Goal: Use online tool/utility: Utilize a website feature to perform a specific function

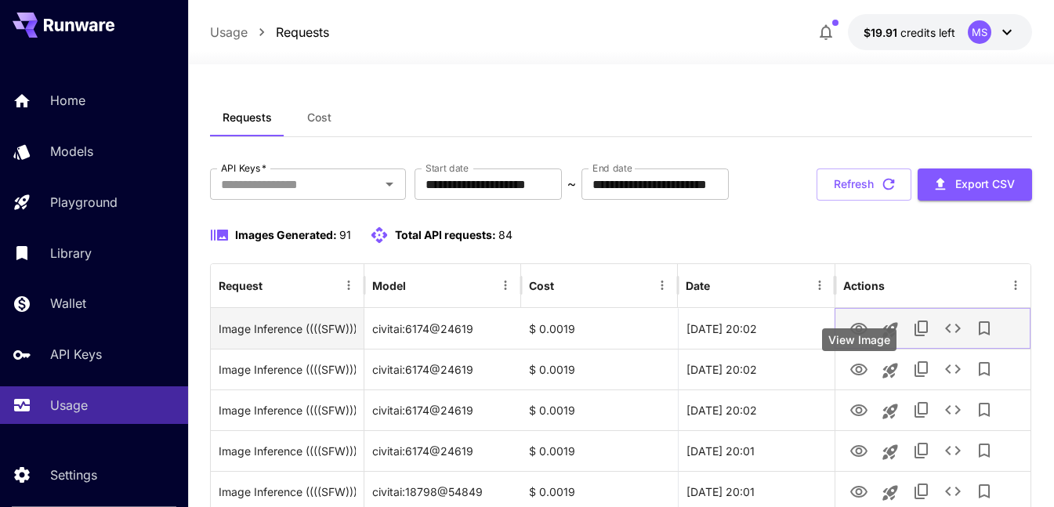
click at [862, 335] on icon "View Image" at bounding box center [858, 329] width 17 height 12
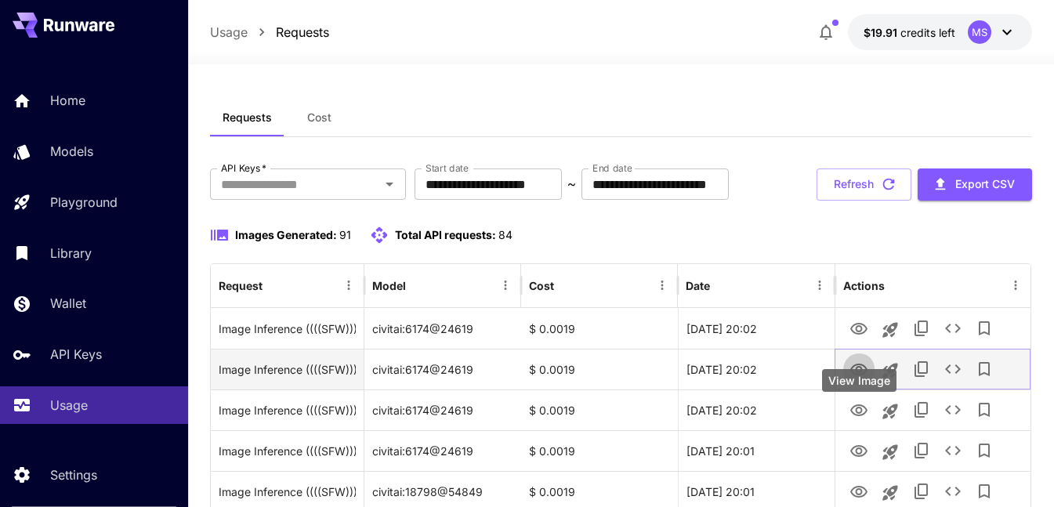
click at [857, 375] on icon "View Image" at bounding box center [858, 370] width 17 height 12
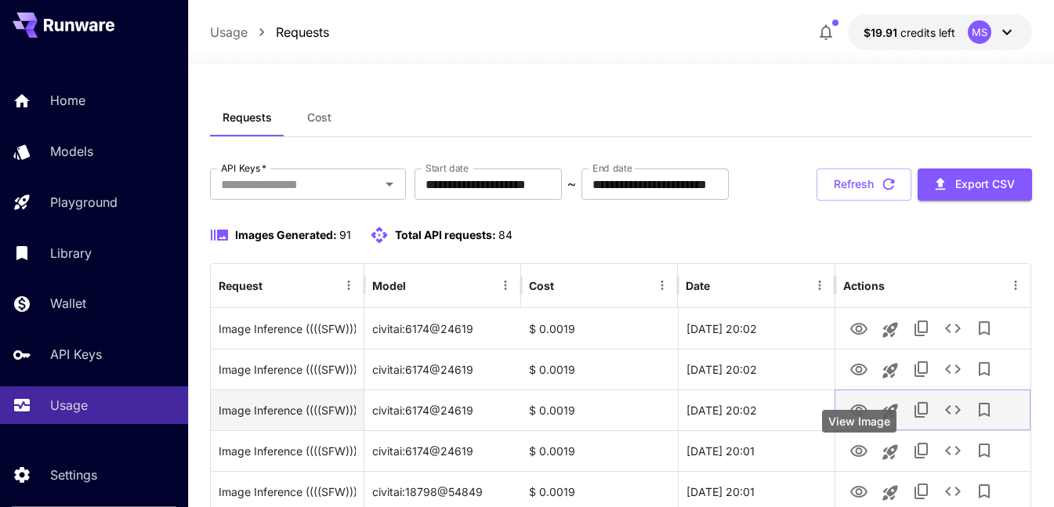
click at [856, 416] on icon "View Image" at bounding box center [858, 410] width 17 height 12
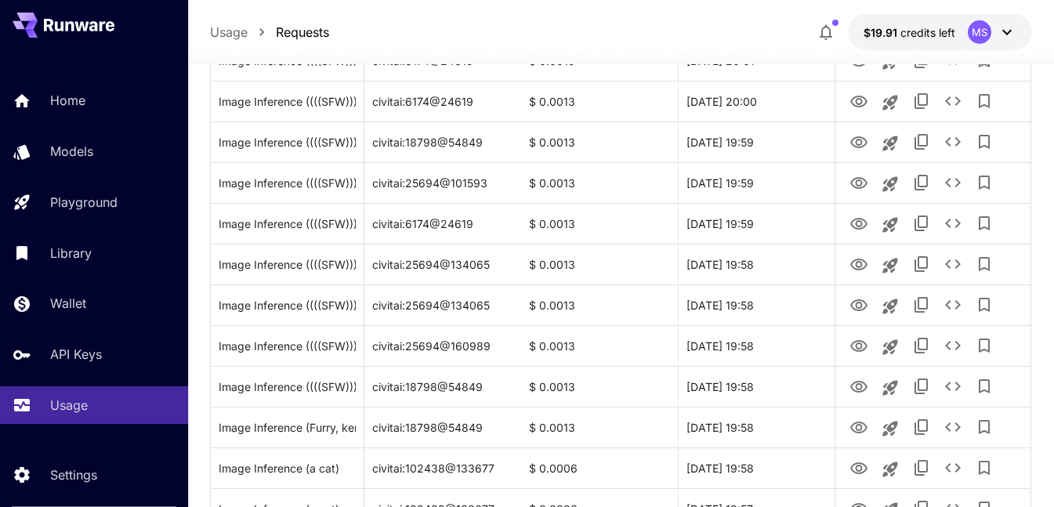
scroll to position [470, 0]
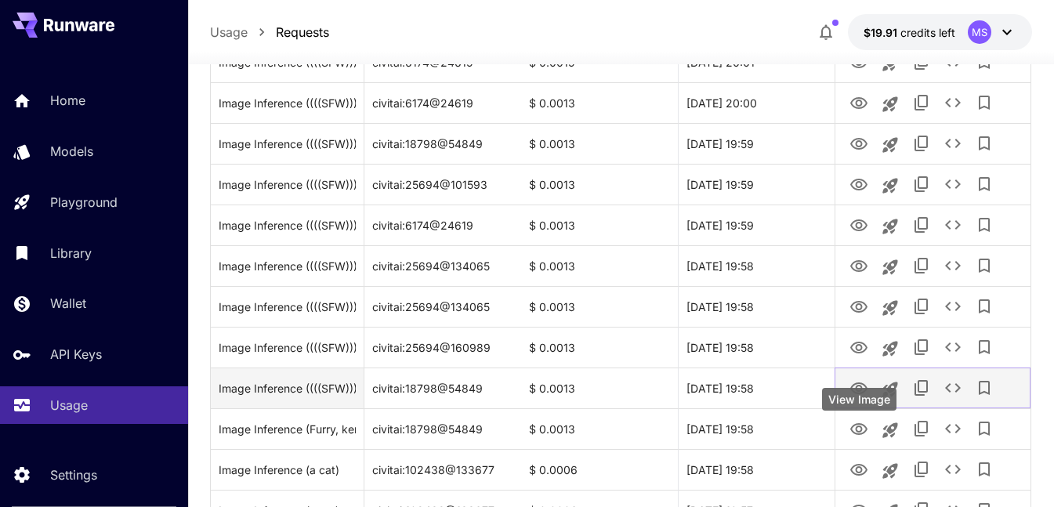
click at [867, 398] on icon "View Image" at bounding box center [858, 388] width 19 height 19
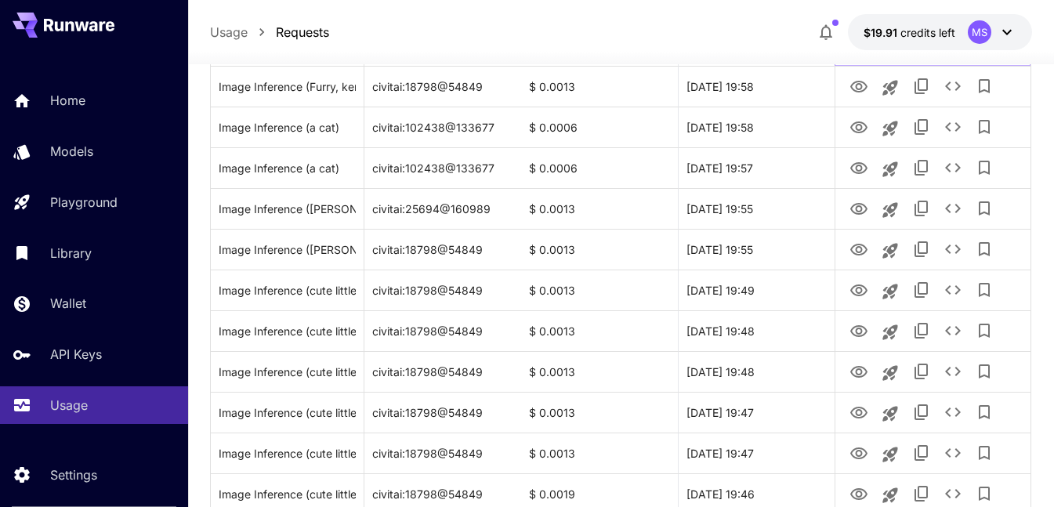
scroll to position [862, 0]
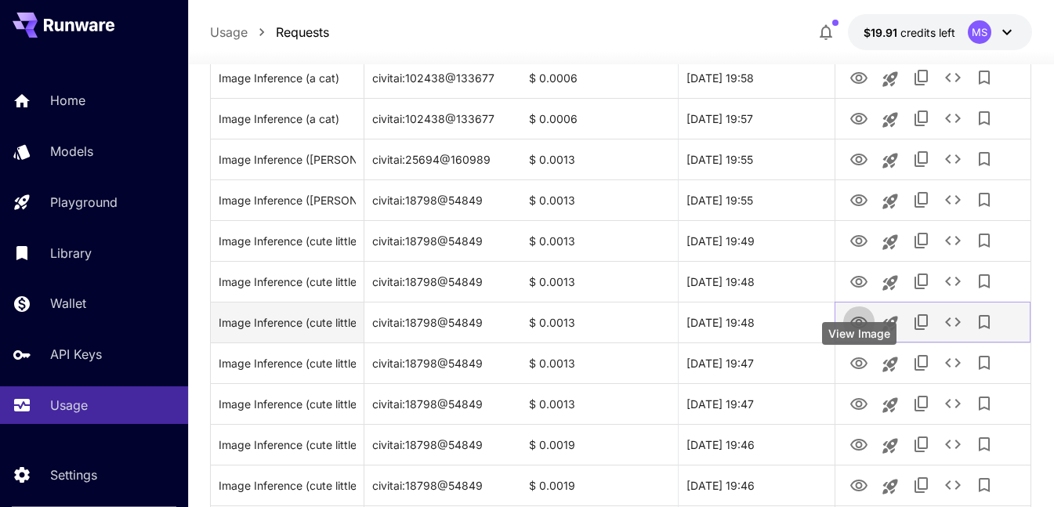
click at [862, 328] on icon "View Image" at bounding box center [858, 323] width 17 height 12
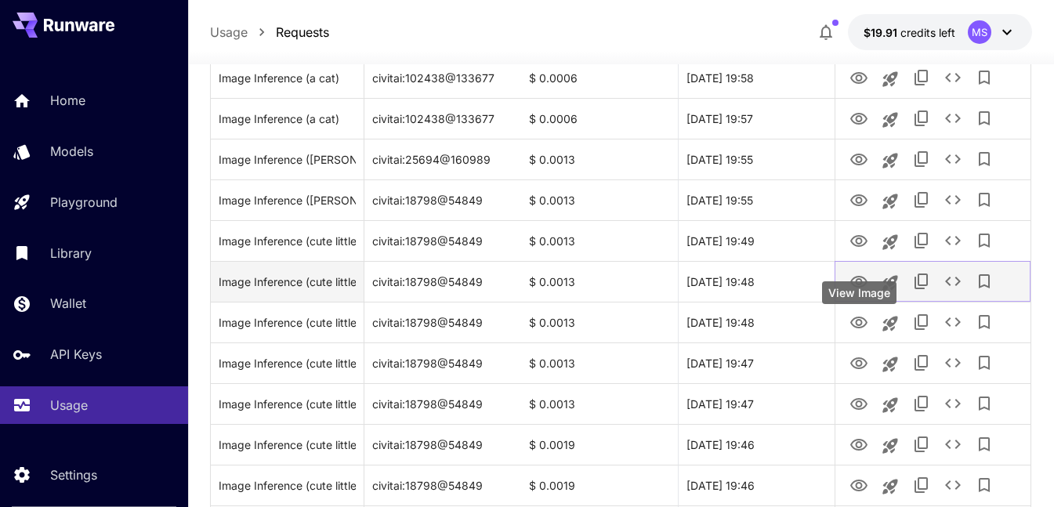
click at [866, 291] on icon "View Image" at bounding box center [858, 282] width 19 height 19
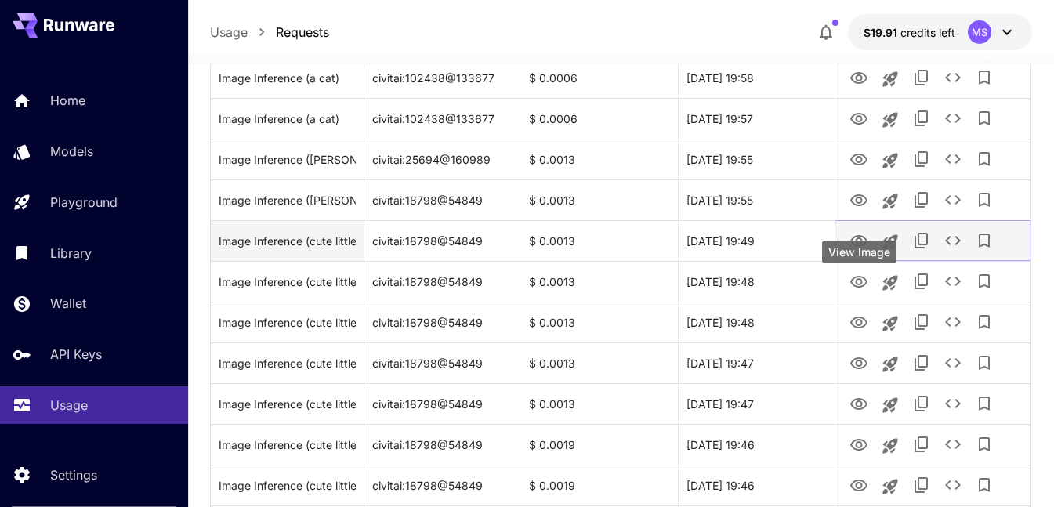
click at [860, 247] on icon "View Image" at bounding box center [858, 241] width 17 height 12
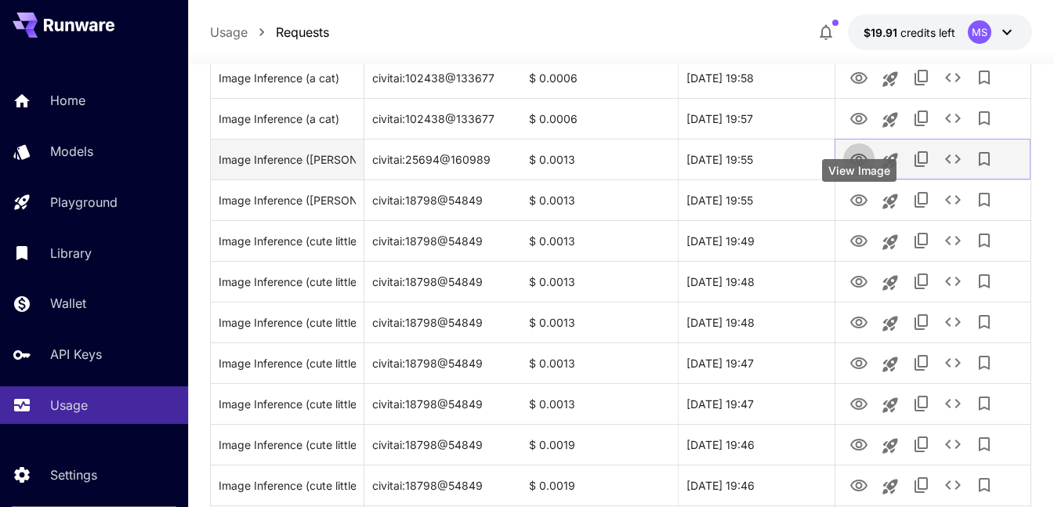
click at [855, 169] on icon "View Image" at bounding box center [858, 159] width 19 height 19
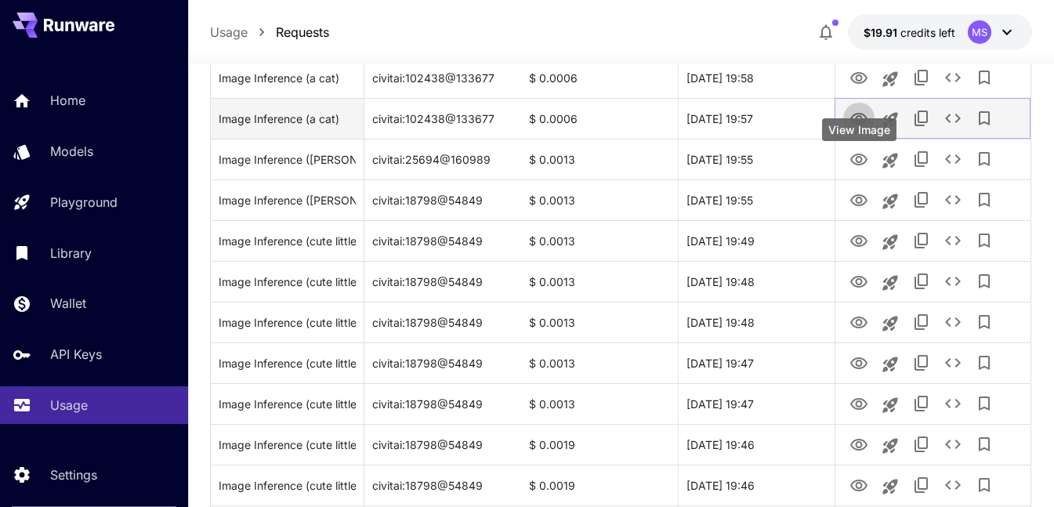
click at [870, 134] on button "View Image" at bounding box center [858, 118] width 31 height 32
click at [861, 125] on icon "View Image" at bounding box center [858, 119] width 17 height 12
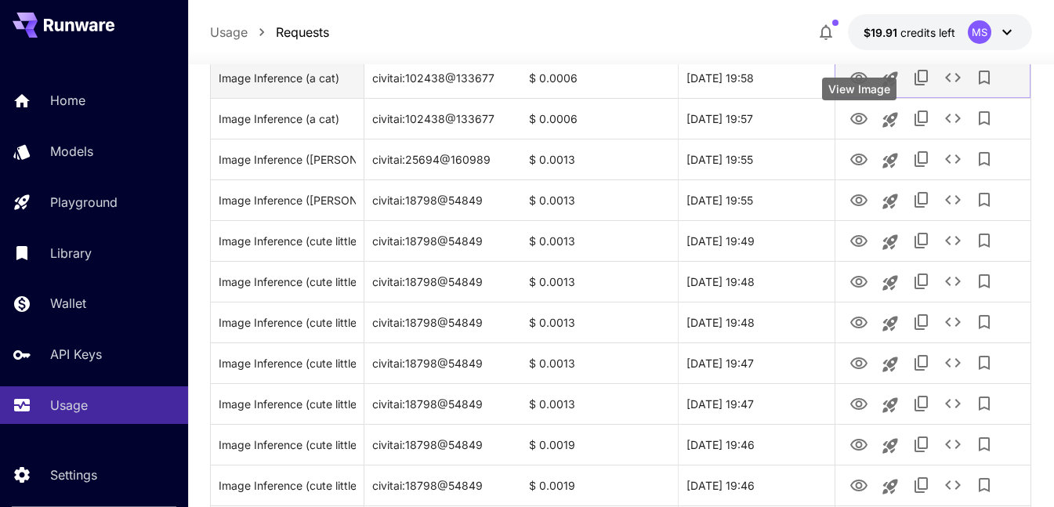
click at [863, 88] on icon "View Image" at bounding box center [858, 78] width 19 height 19
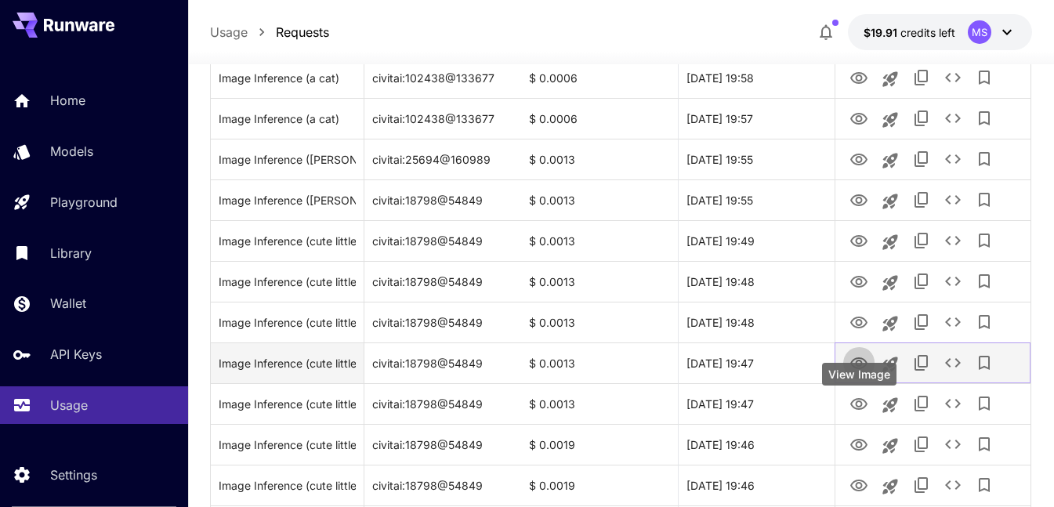
click at [858, 369] on icon "View Image" at bounding box center [858, 363] width 17 height 12
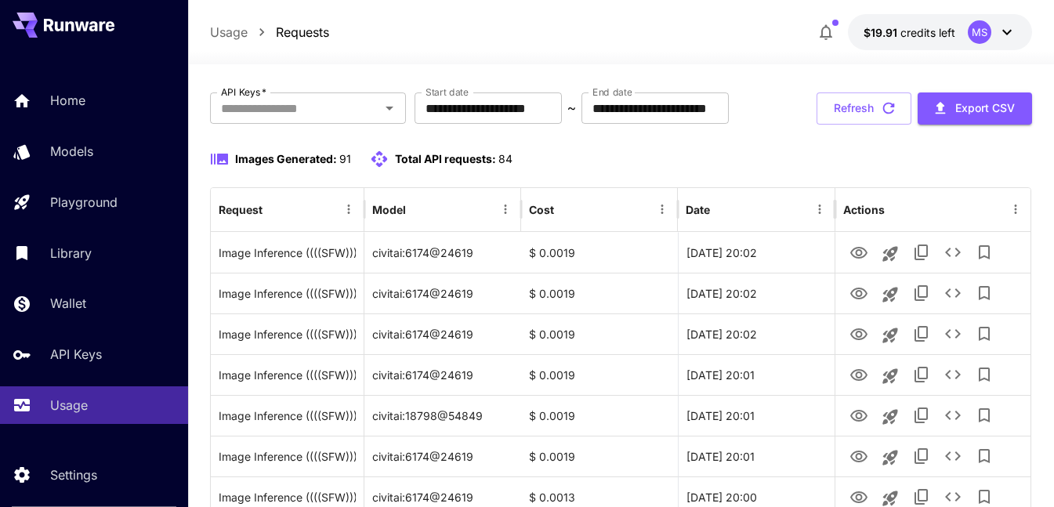
scroll to position [0, 0]
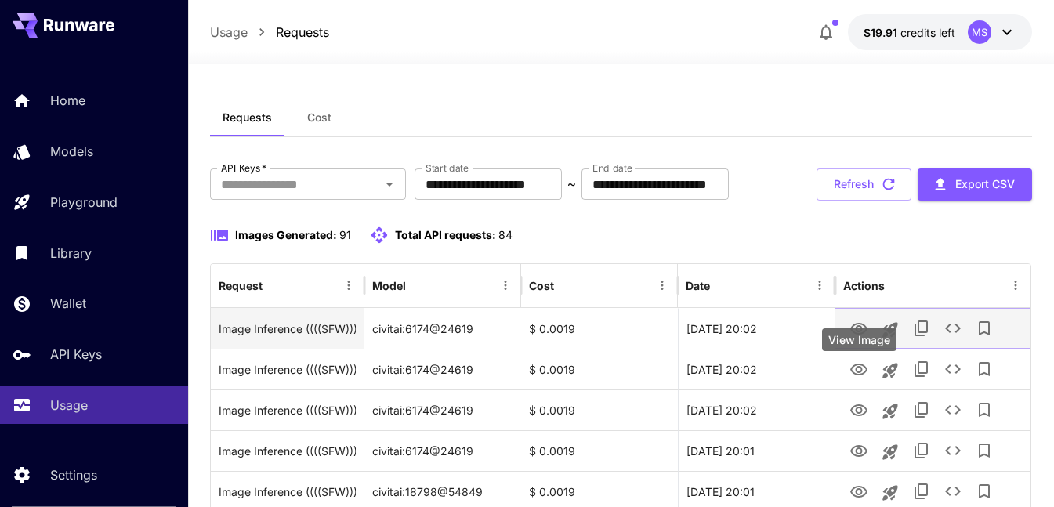
click at [861, 344] on button "View Image" at bounding box center [858, 328] width 31 height 32
click at [860, 338] on icon "View Image" at bounding box center [858, 329] width 19 height 19
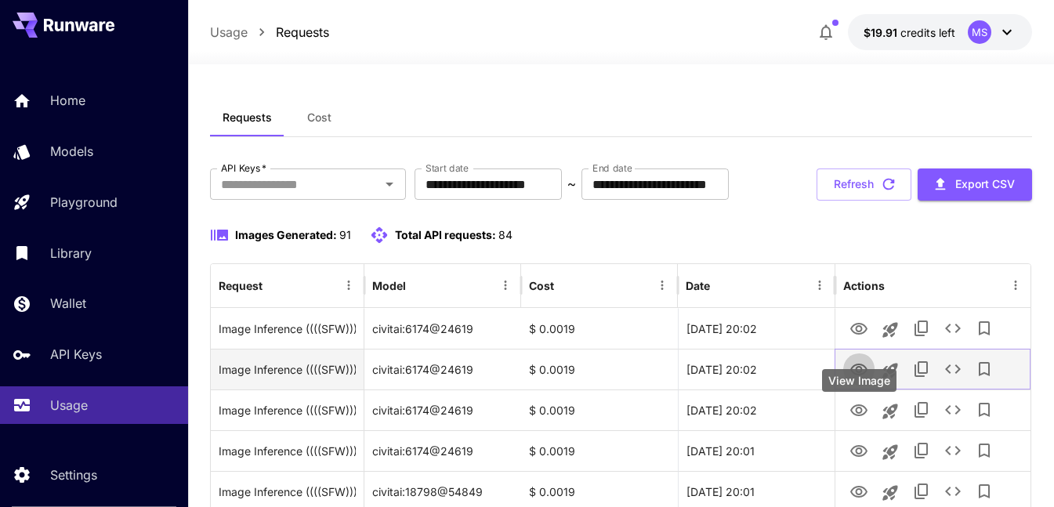
click at [860, 375] on icon "View Image" at bounding box center [858, 370] width 17 height 12
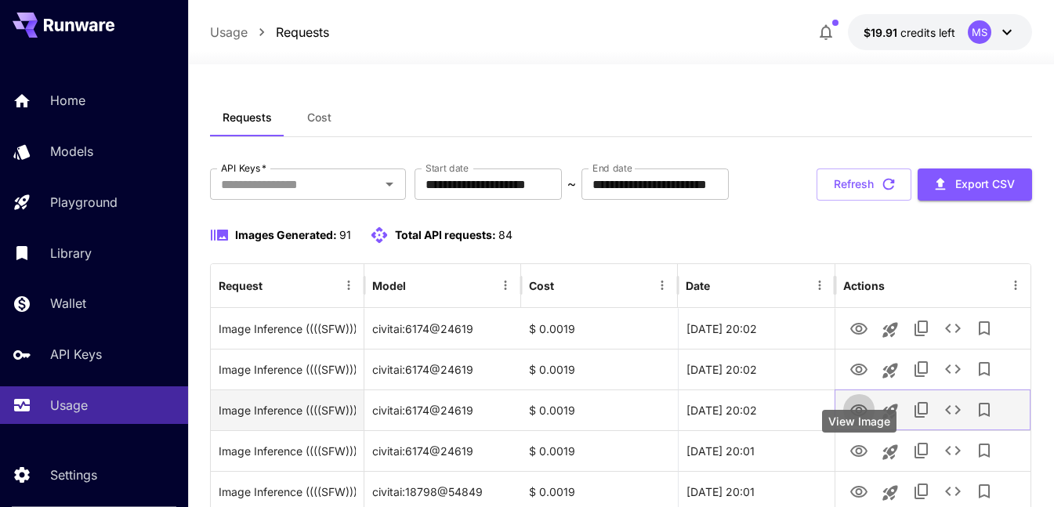
click at [863, 420] on icon "View Image" at bounding box center [858, 410] width 19 height 19
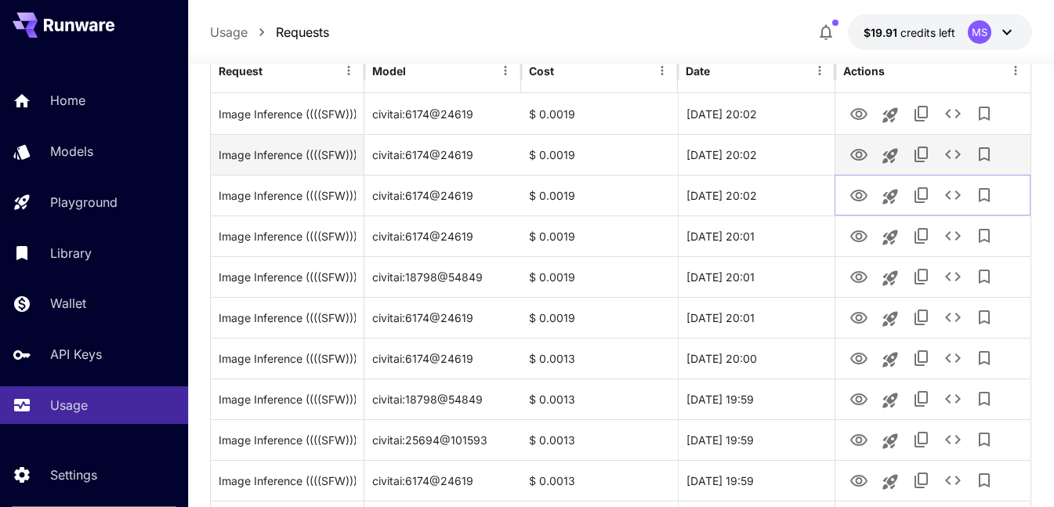
scroll to position [235, 0]
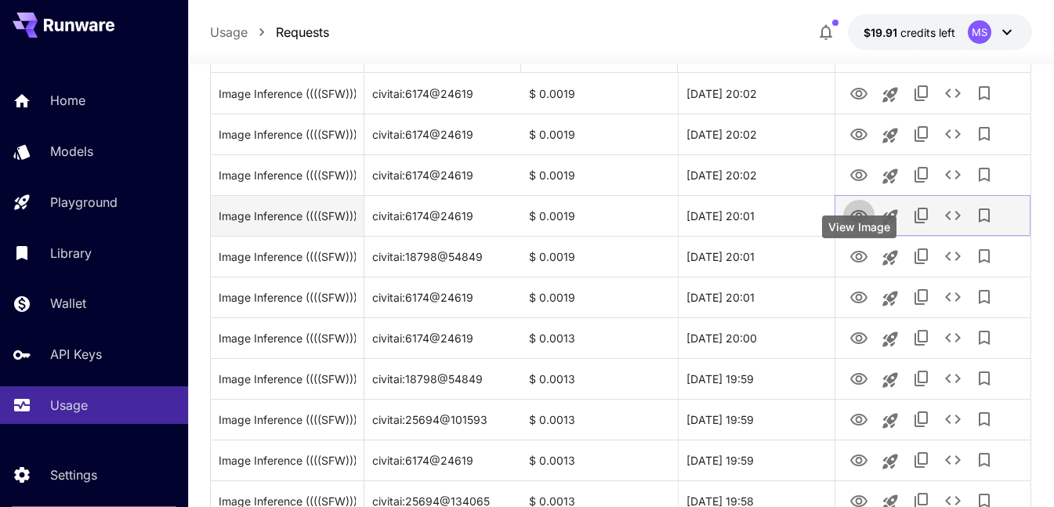
click at [858, 226] on icon "View Image" at bounding box center [858, 216] width 19 height 19
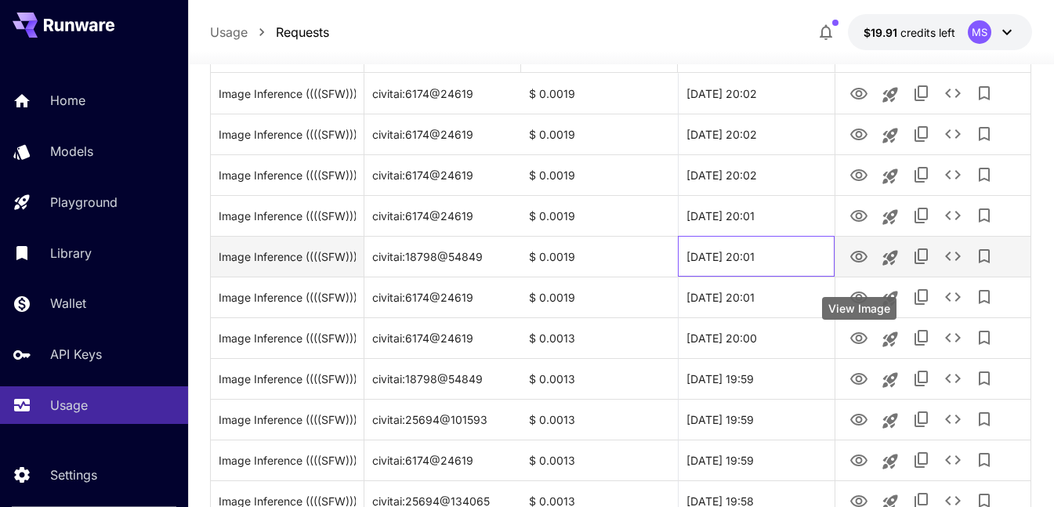
click at [768, 277] on div "[DATE] 20:01" at bounding box center [756, 256] width 157 height 41
click at [853, 266] on icon "View Image" at bounding box center [858, 257] width 19 height 19
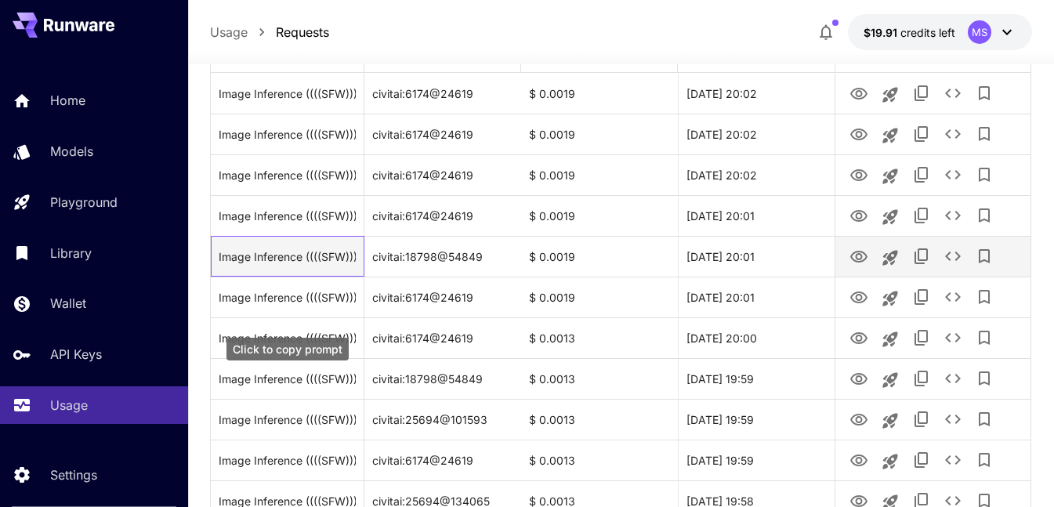
click at [329, 277] on div "Image Inference ((((SFW))), Furry character, wolf, best fur, (((1girl))), (((so…" at bounding box center [288, 257] width 138 height 40
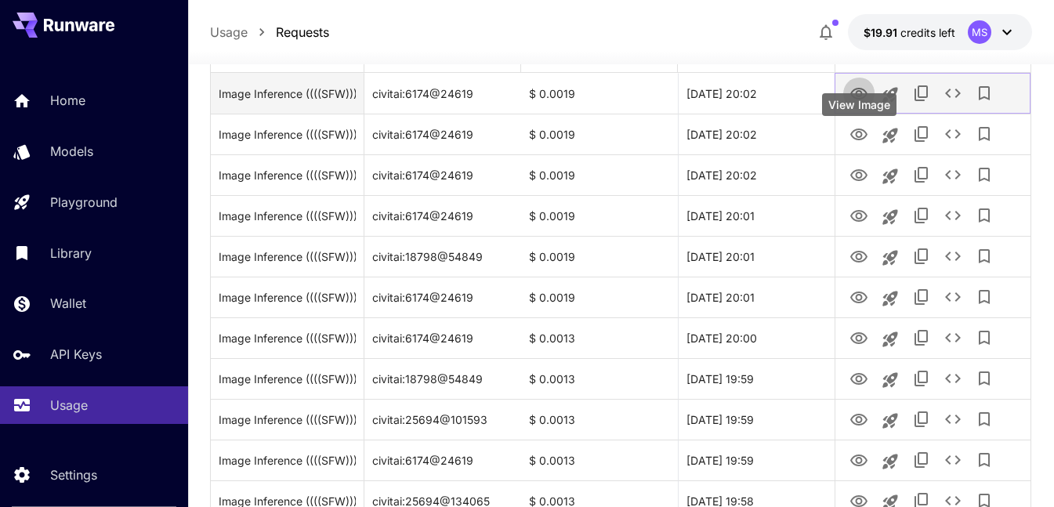
click at [864, 103] on icon "View Image" at bounding box center [858, 94] width 19 height 19
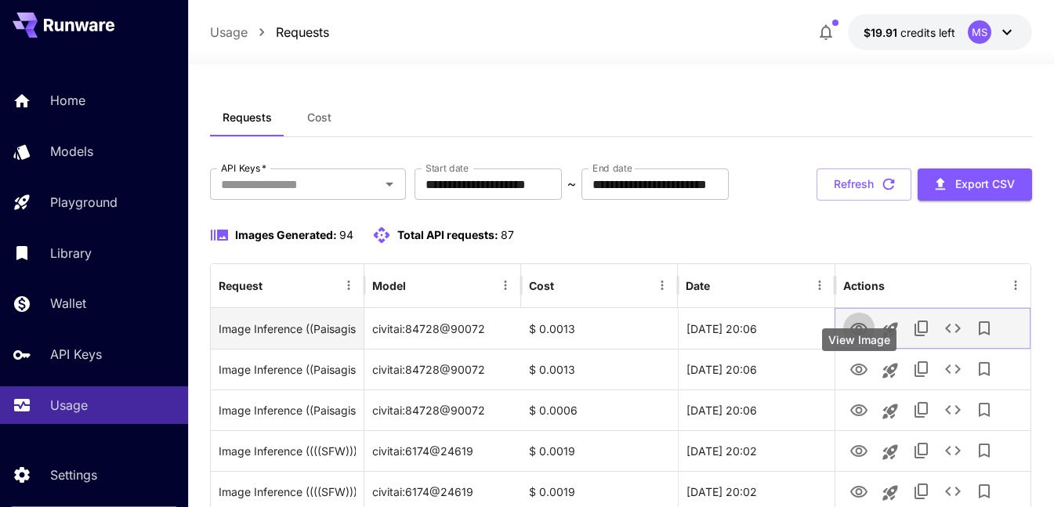
click at [874, 344] on button "View Image" at bounding box center [858, 328] width 31 height 32
click at [863, 338] on icon "View Image" at bounding box center [858, 329] width 19 height 19
click at [410, 349] on div "civitai:84728@90072" at bounding box center [442, 328] width 157 height 41
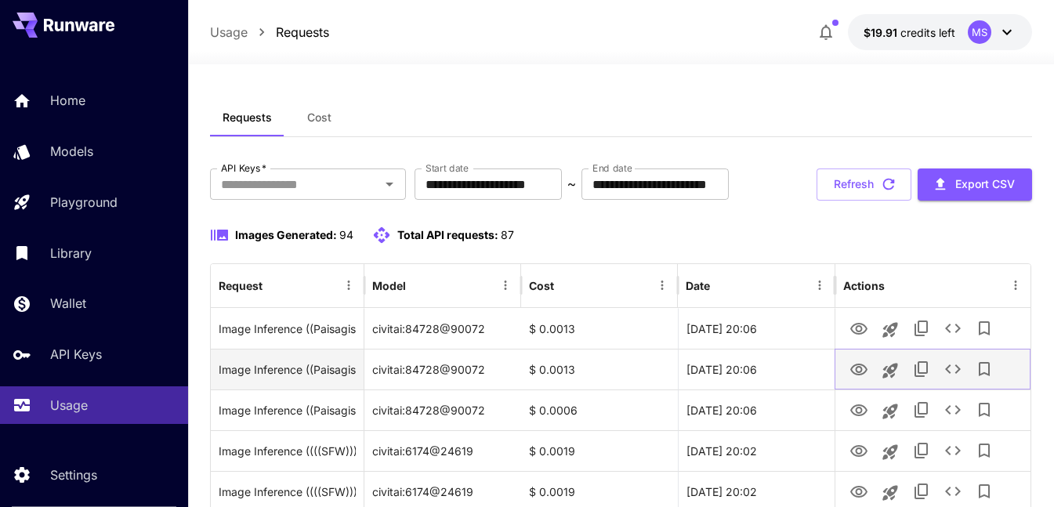
click at [850, 379] on icon "View Image" at bounding box center [858, 369] width 19 height 19
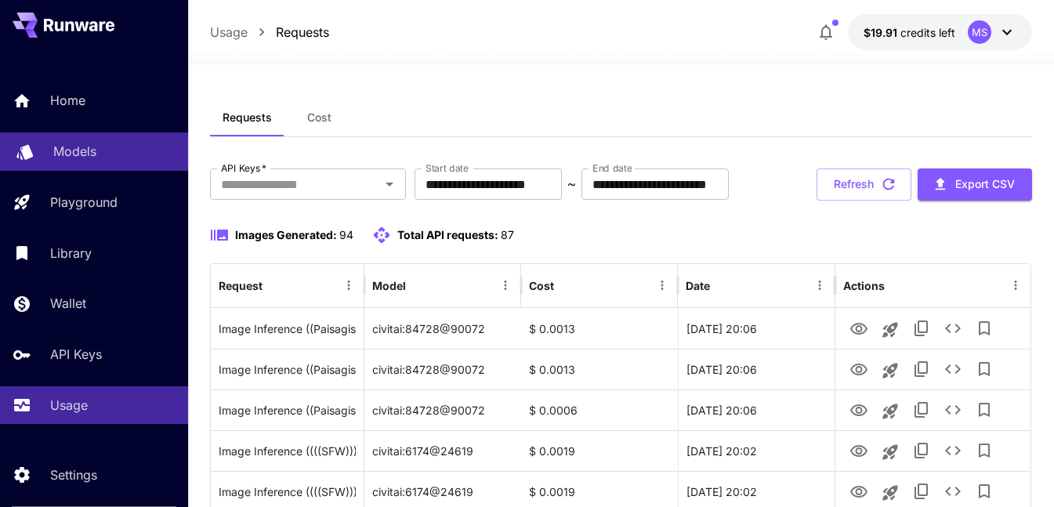
drag, startPoint x: 88, startPoint y: 157, endPoint x: 88, endPoint y: 148, distance: 9.4
click at [88, 155] on p "Models" at bounding box center [74, 151] width 43 height 19
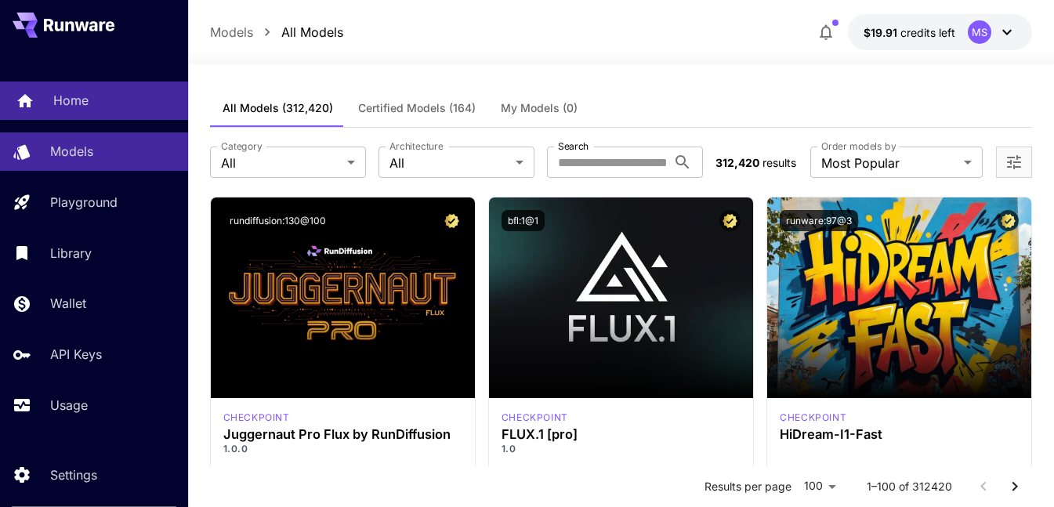
click at [92, 107] on div "Home" at bounding box center [114, 100] width 122 height 19
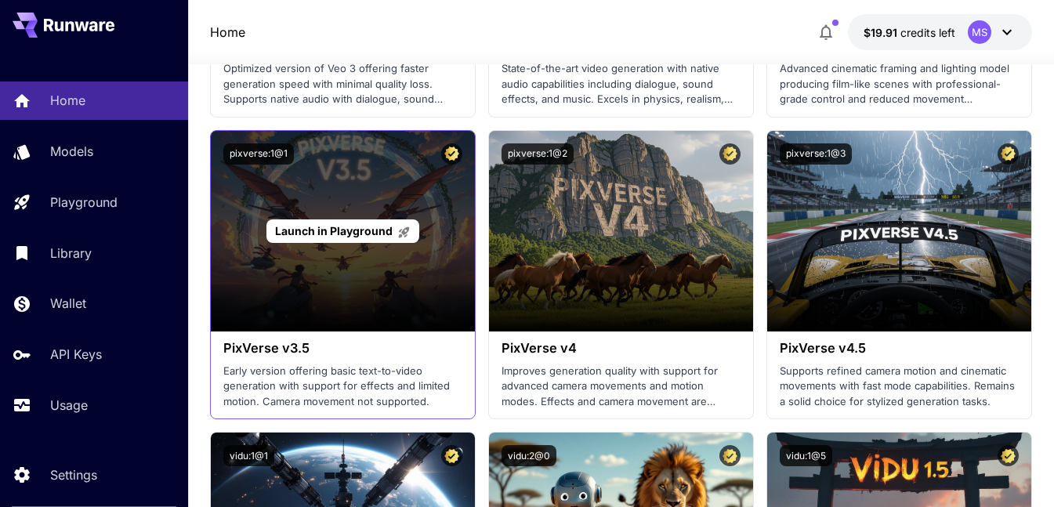
scroll to position [1332, 0]
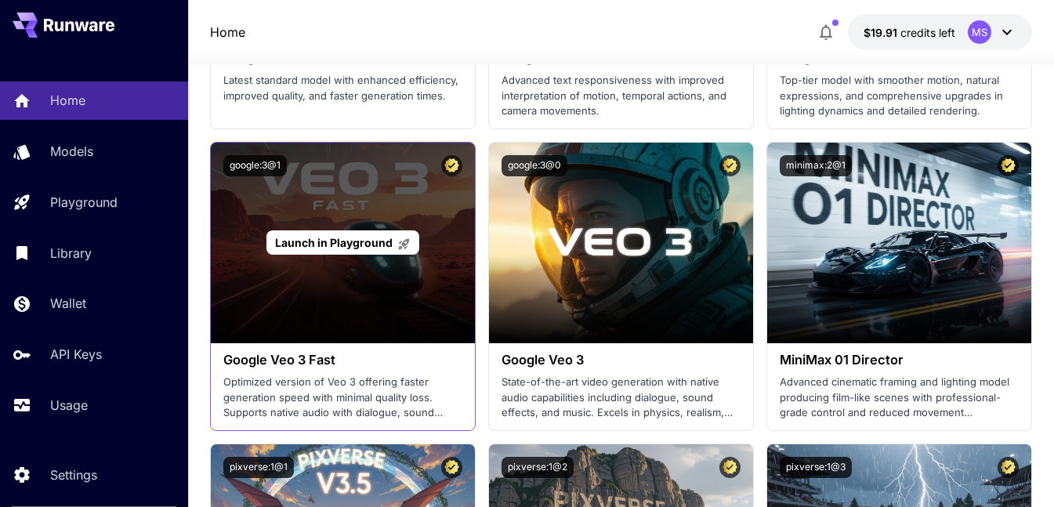
click at [342, 248] on span "Launch in Playground" at bounding box center [334, 242] width 118 height 13
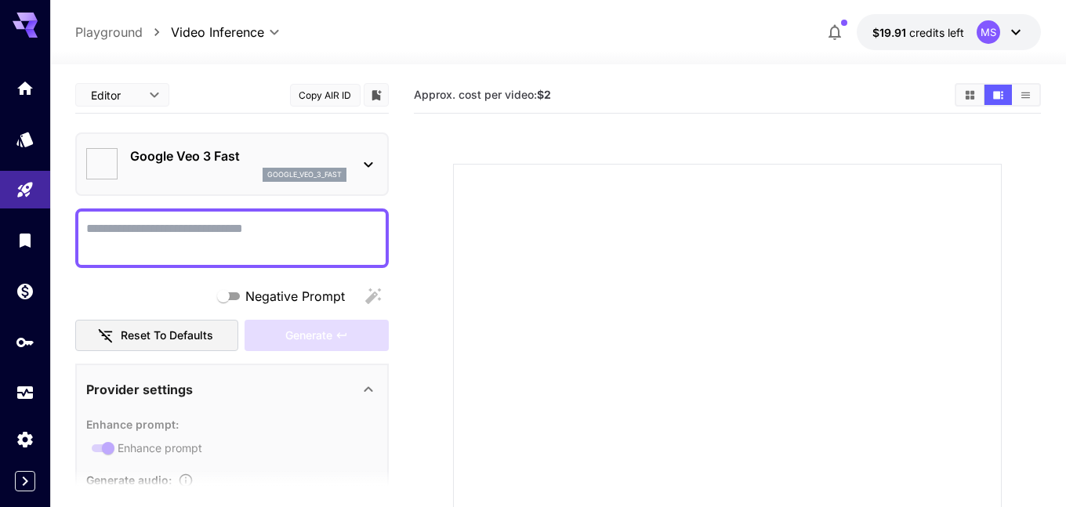
type input "*"
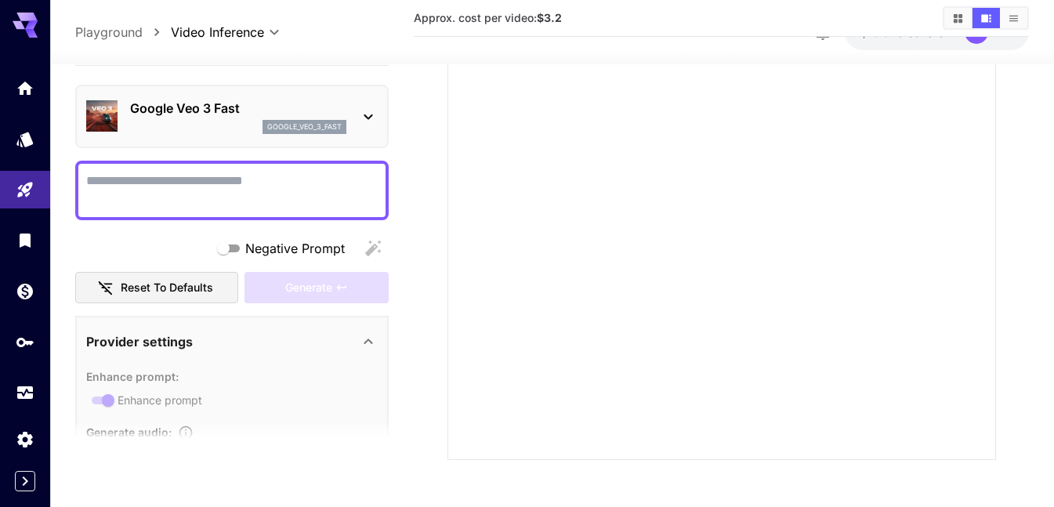
click at [239, 186] on textarea "Negative Prompt" at bounding box center [231, 191] width 291 height 38
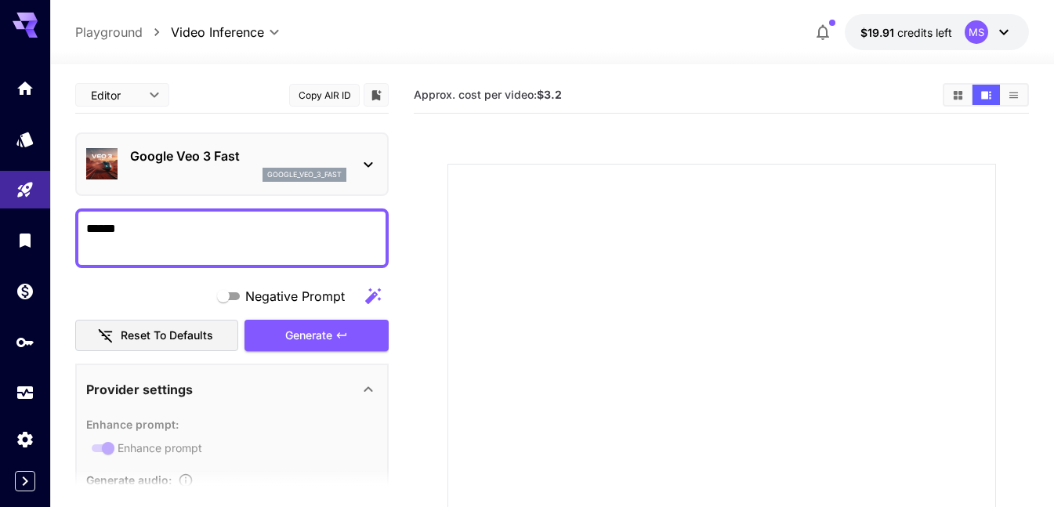
type textarea "*****"
